Goal: Communication & Community: Answer question/provide support

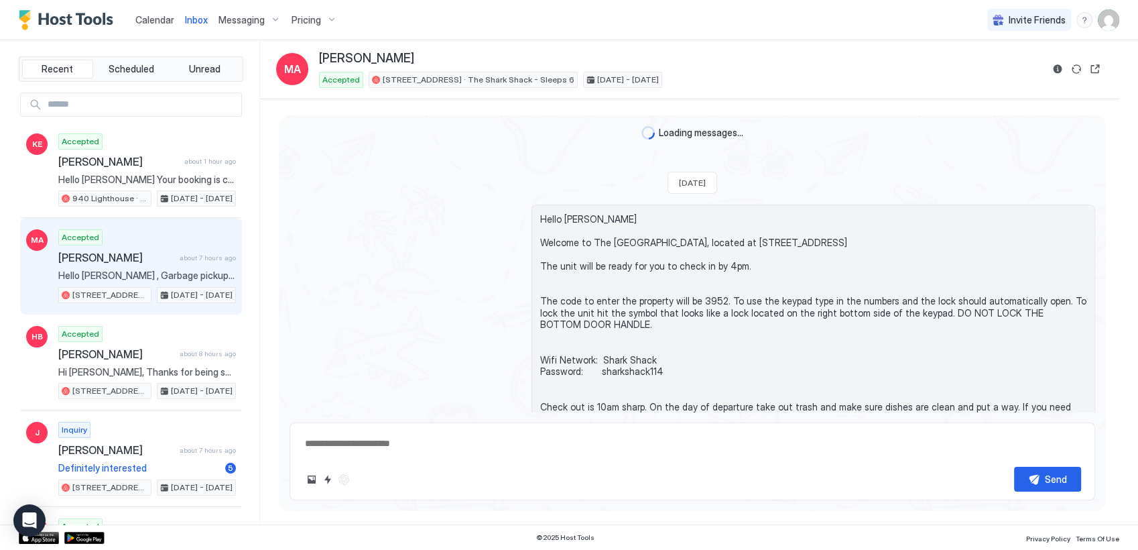
scroll to position [803, 0]
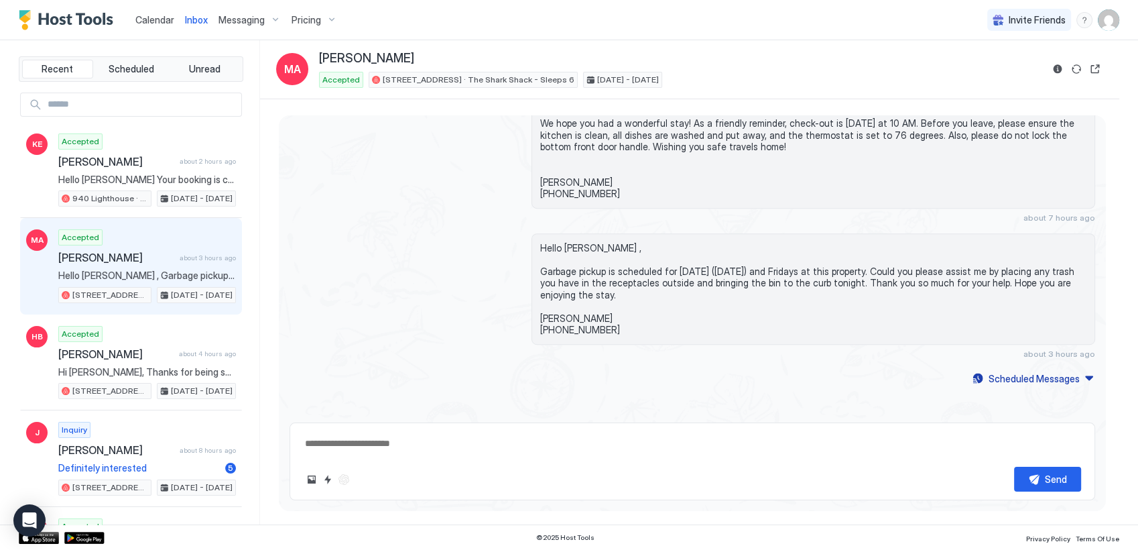
type textarea "*"
click at [197, 18] on span "Inbox" at bounding box center [196, 19] width 23 height 11
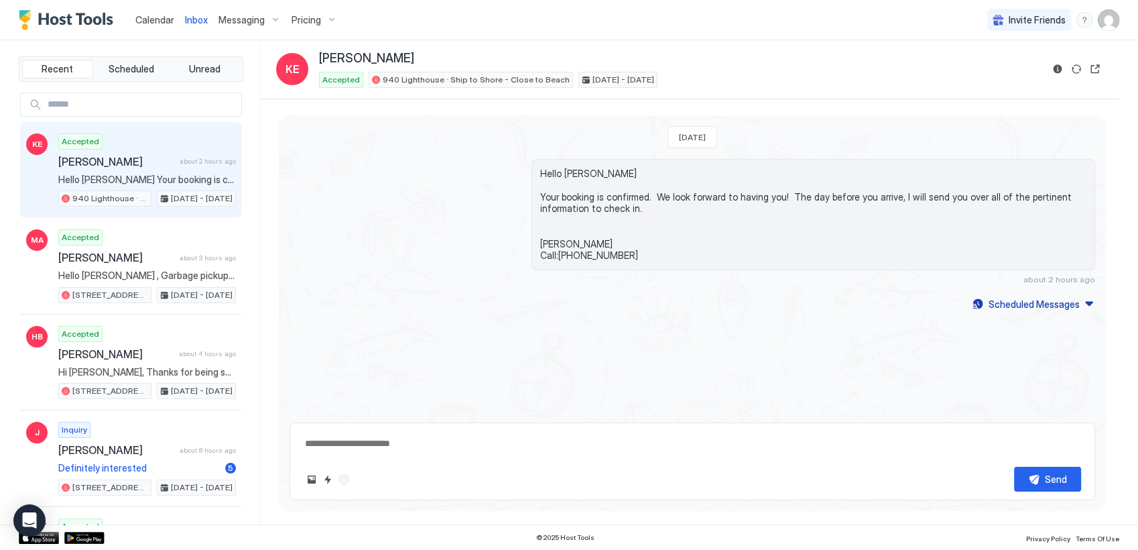
click at [105, 171] on div "Accepted [PERSON_NAME] about 2 hours ago Hello [PERSON_NAME] Your booking is co…" at bounding box center [147, 170] width 178 height 74
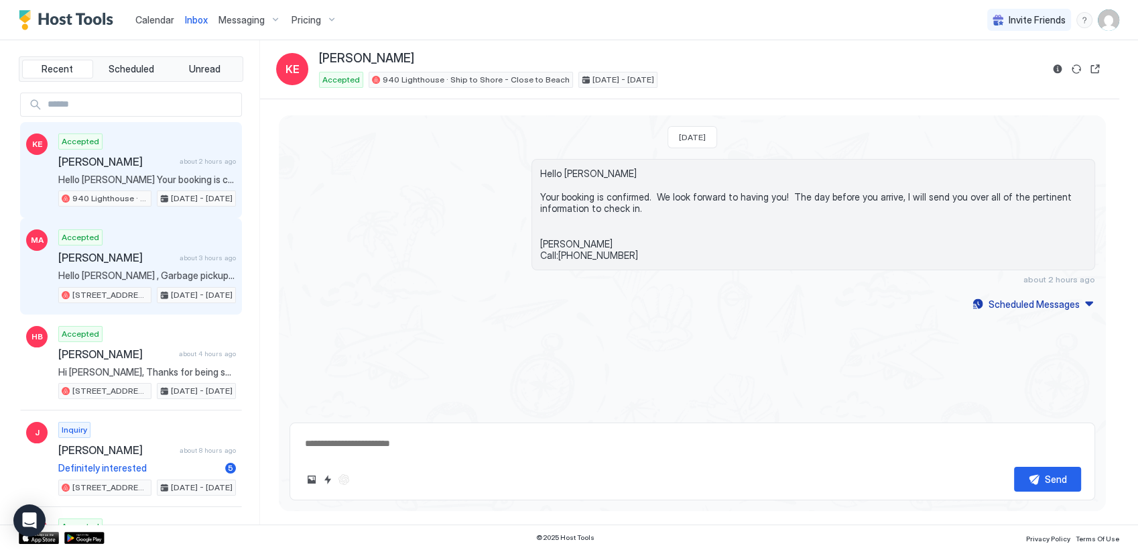
click at [101, 263] on span "[PERSON_NAME]" at bounding box center [116, 257] width 116 height 13
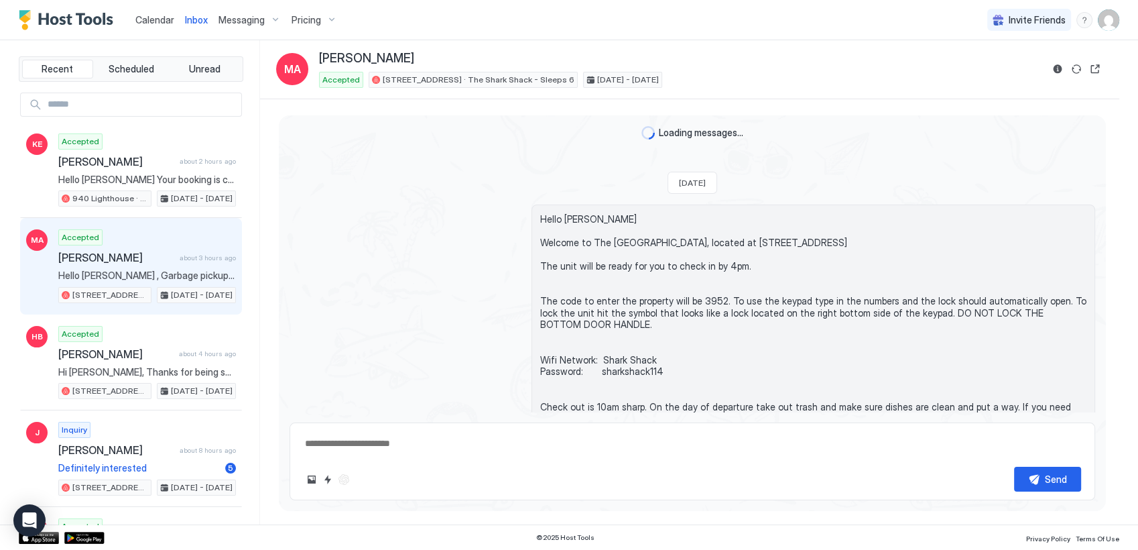
scroll to position [803, 0]
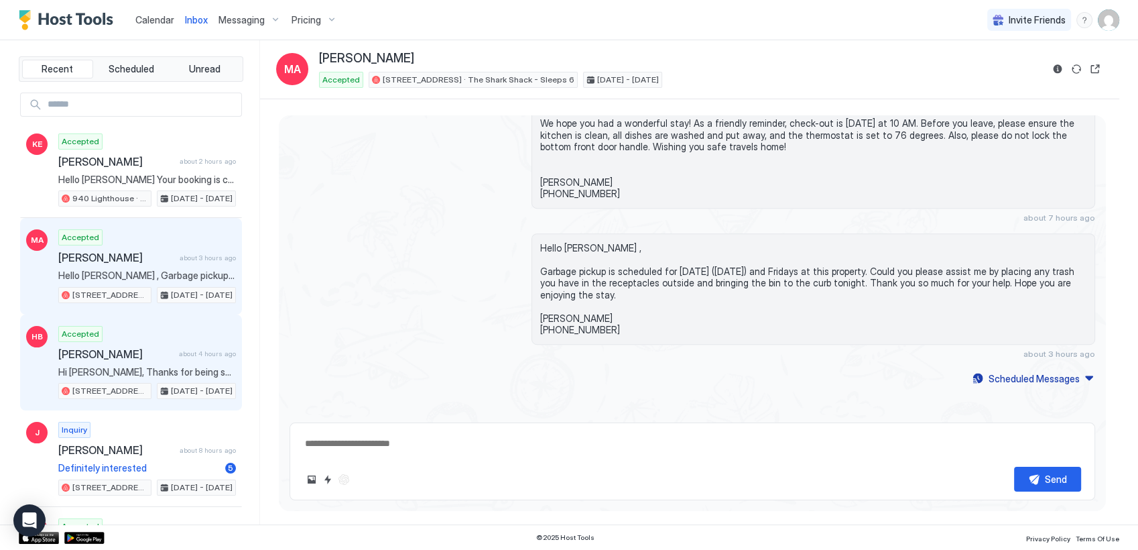
click at [86, 355] on span "[PERSON_NAME]" at bounding box center [115, 353] width 115 height 13
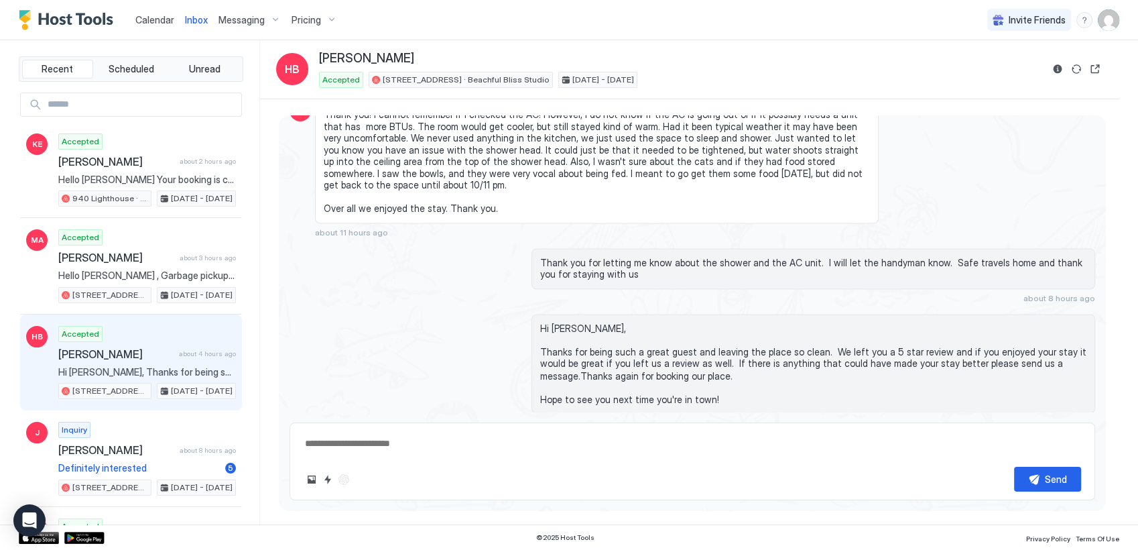
scroll to position [2885, 0]
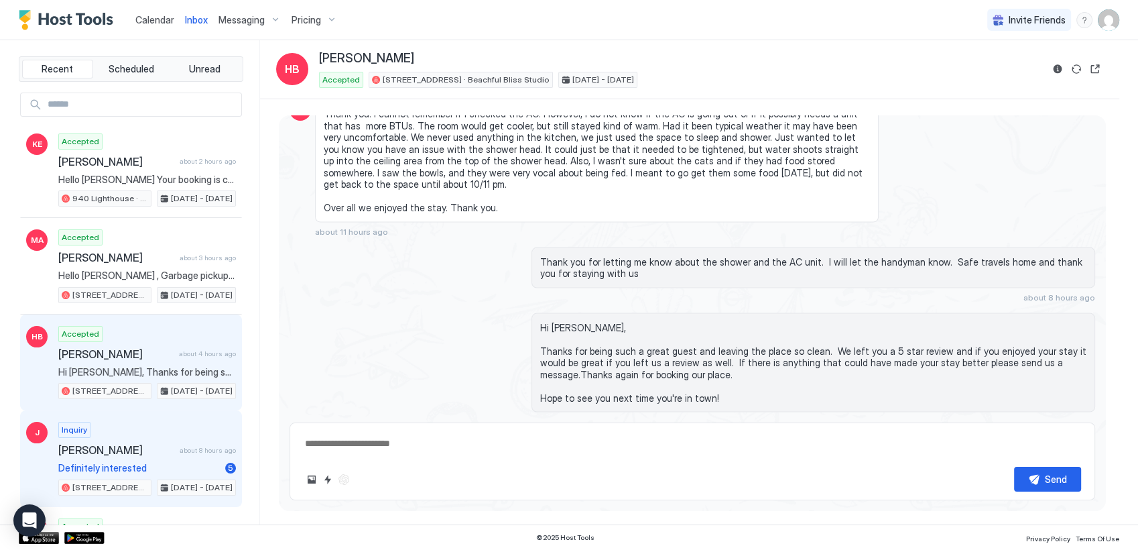
click at [93, 467] on span "Definitely interested" at bounding box center [139, 468] width 162 height 12
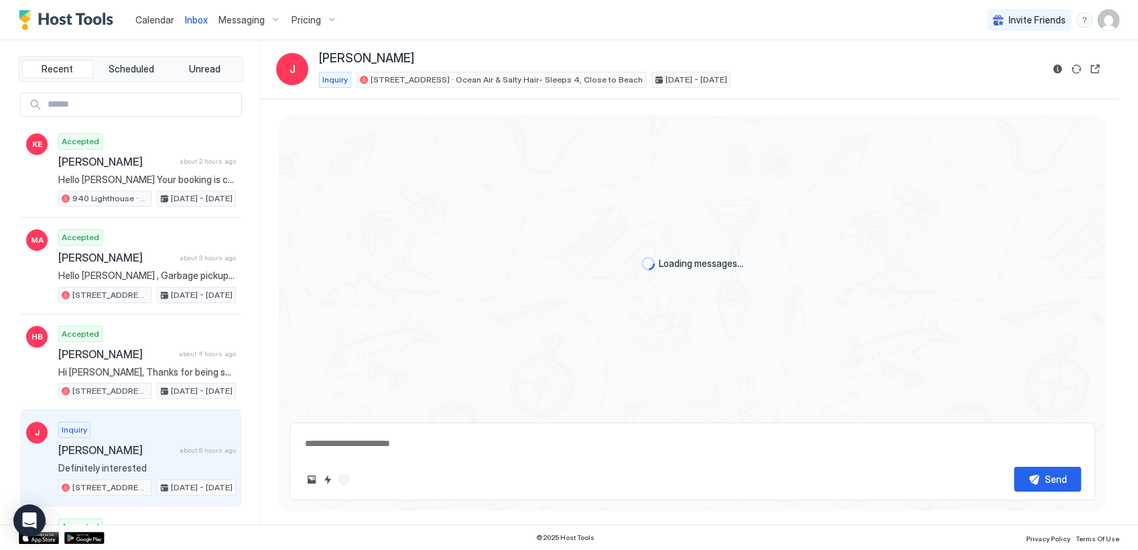
scroll to position [172, 0]
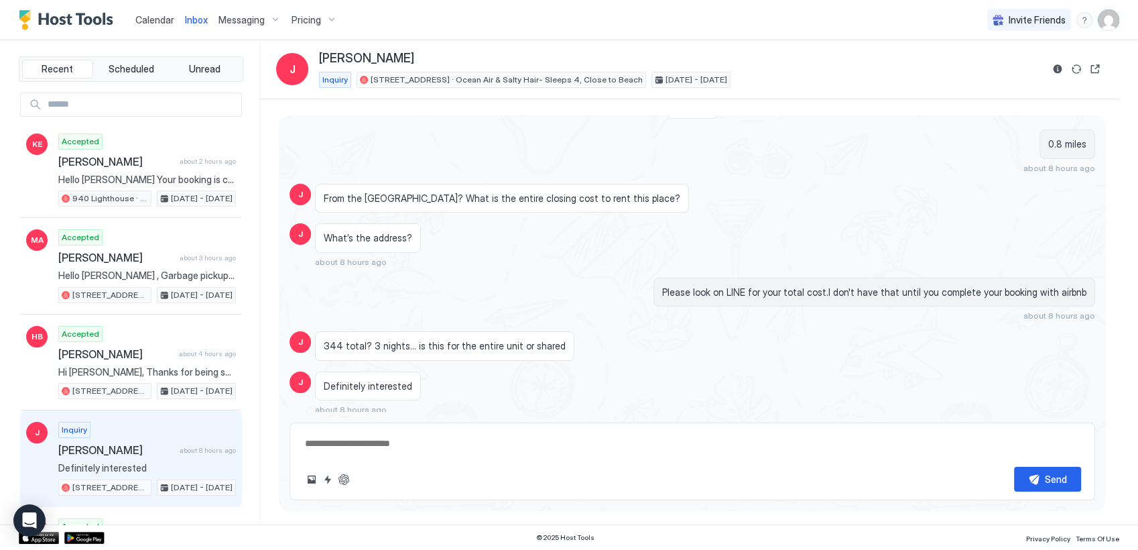
click at [349, 444] on textarea at bounding box center [693, 443] width 778 height 25
type textarea "**********"
click at [1030, 480] on button "Send" at bounding box center [1047, 479] width 67 height 25
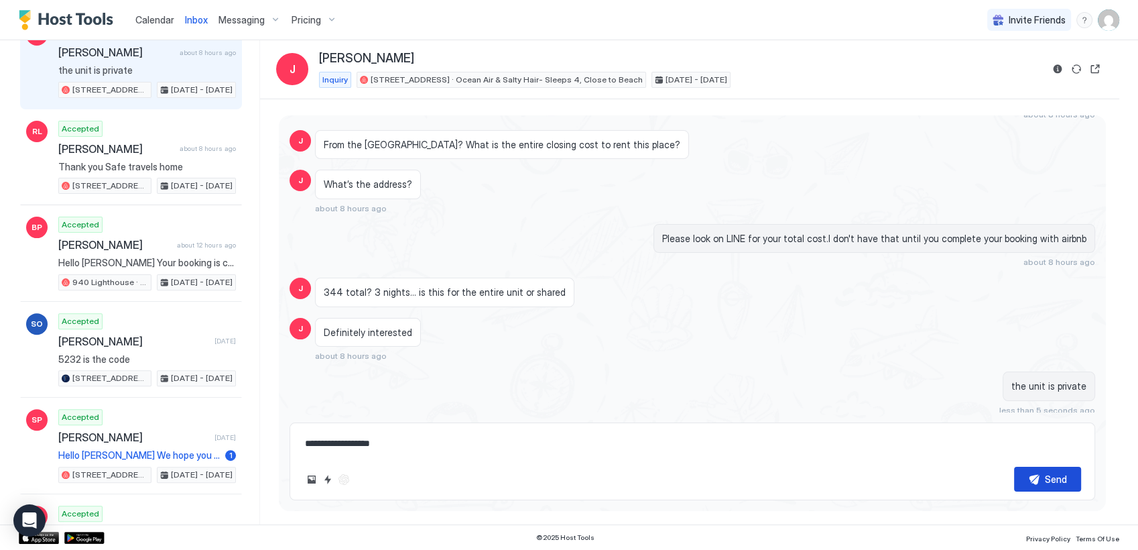
scroll to position [402, 0]
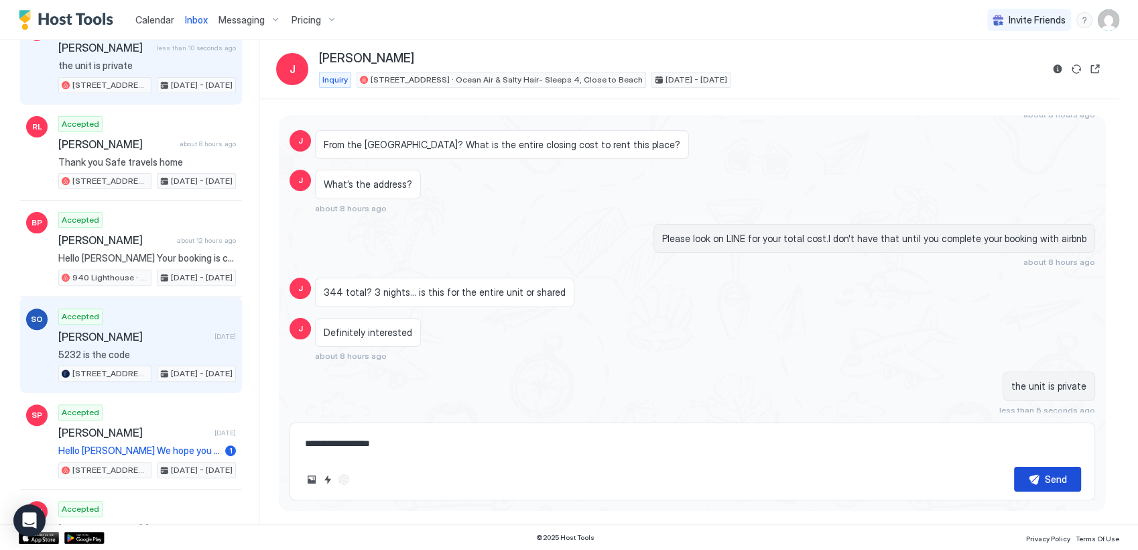
click at [75, 341] on div "Accepted [PERSON_NAME] [DATE] 5232 is the code [STREET_ADDRESS] · Hidden Gem #2…" at bounding box center [147, 345] width 178 height 74
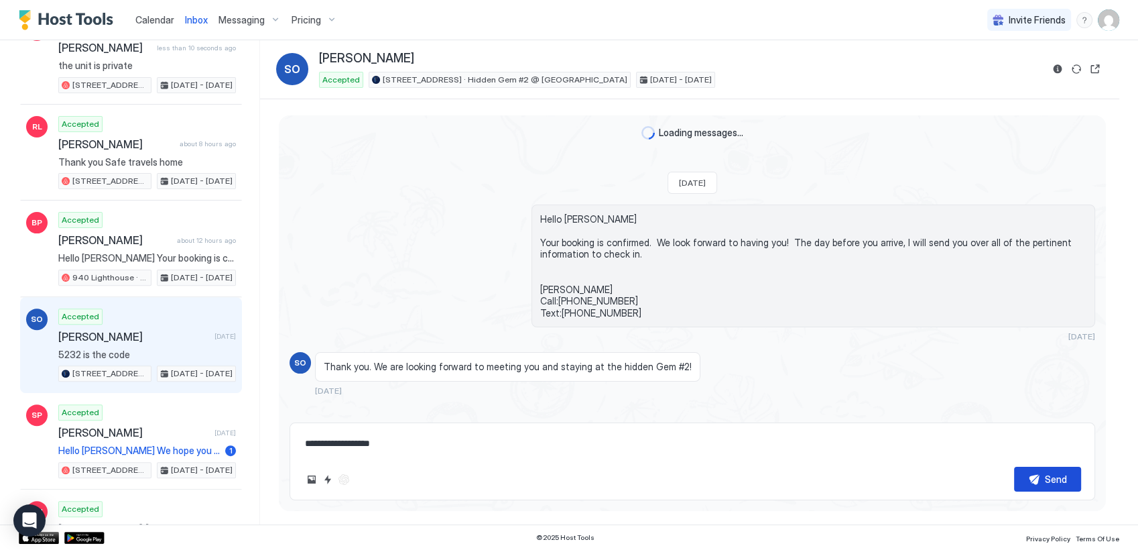
scroll to position [1054, 0]
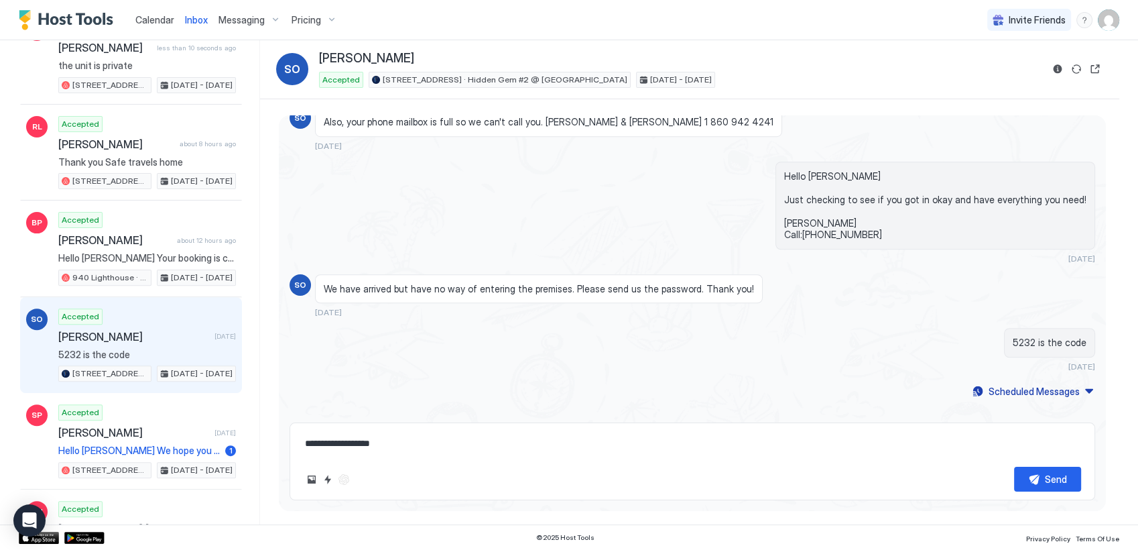
click at [395, 432] on textarea "**********" at bounding box center [693, 443] width 778 height 25
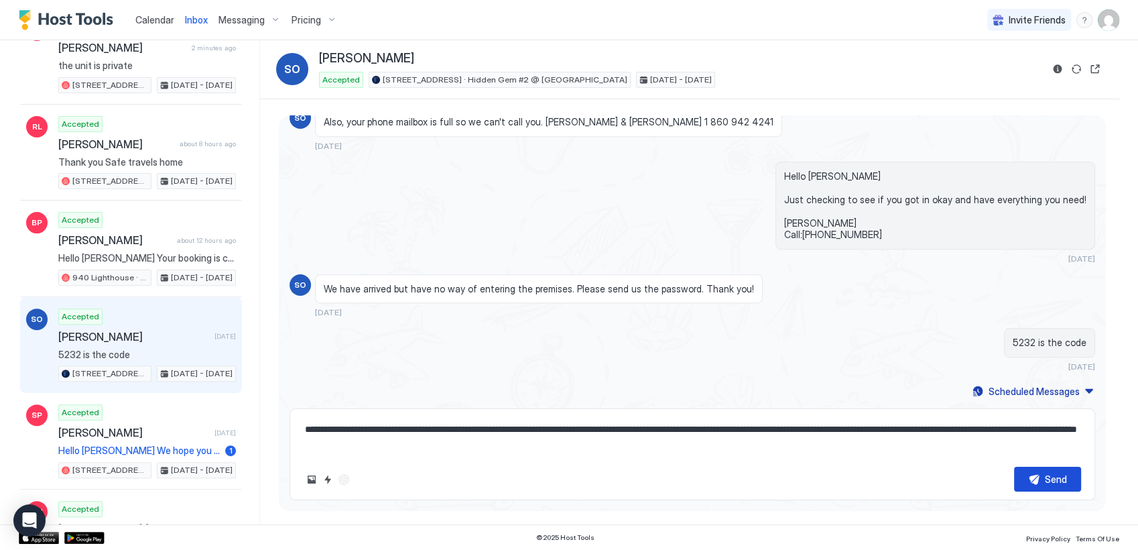
type textarea "**********"
click at [1046, 485] on div "Send" at bounding box center [1056, 479] width 22 height 14
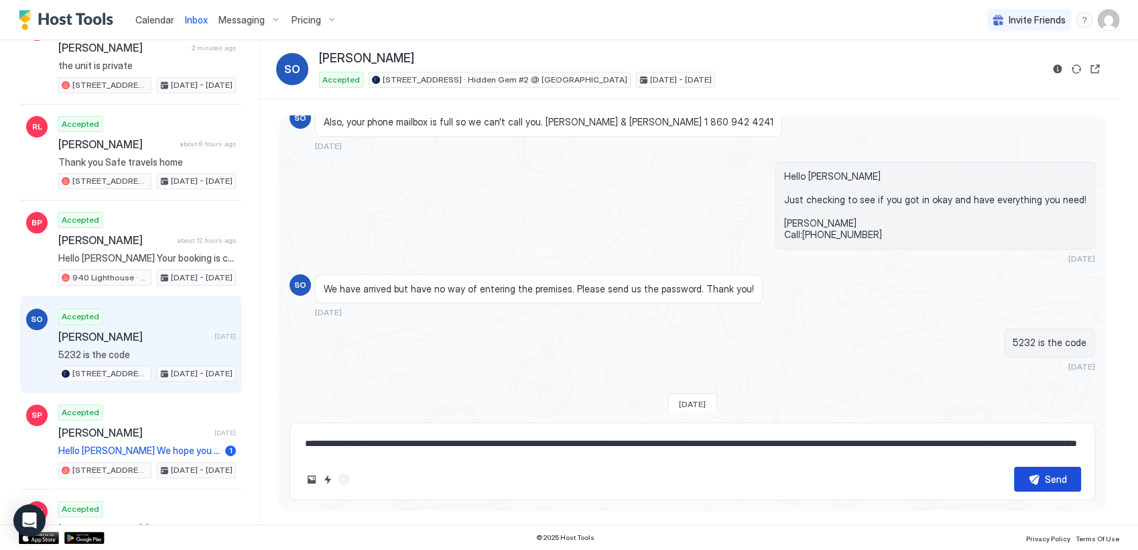
scroll to position [1164, 0]
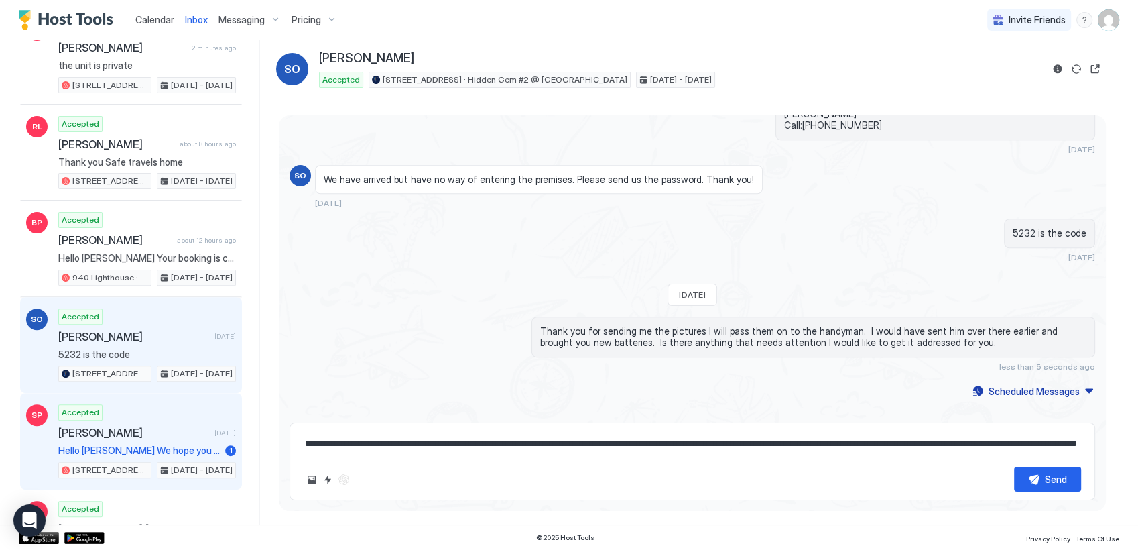
click at [143, 437] on div "Accepted [PERSON_NAME] [DATE] Hello [PERSON_NAME] We hope you had a wonderful s…" at bounding box center [147, 441] width 178 height 74
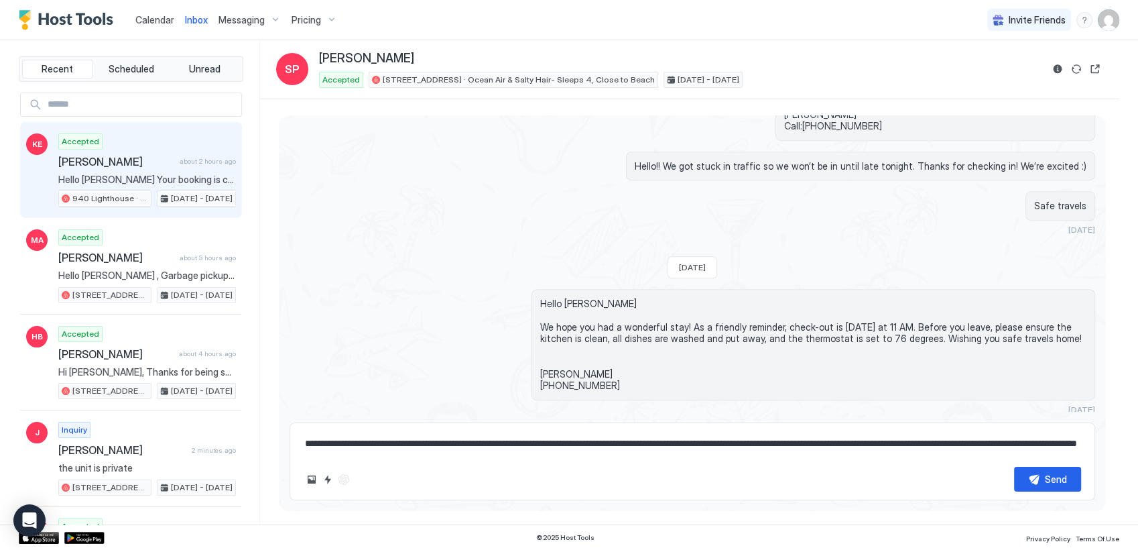
click at [98, 185] on div "Accepted [PERSON_NAME] about 2 hours ago Hello [PERSON_NAME] Your booking is co…" at bounding box center [147, 170] width 178 height 74
